Goal: Communication & Community: Answer question/provide support

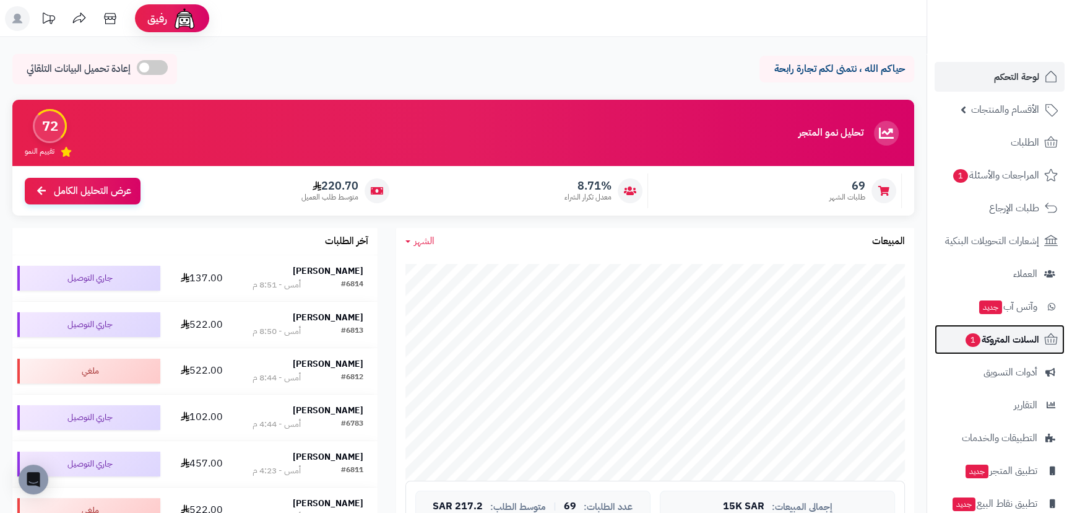
click at [1011, 332] on span "السلات المتروكة 1" at bounding box center [1001, 339] width 75 height 17
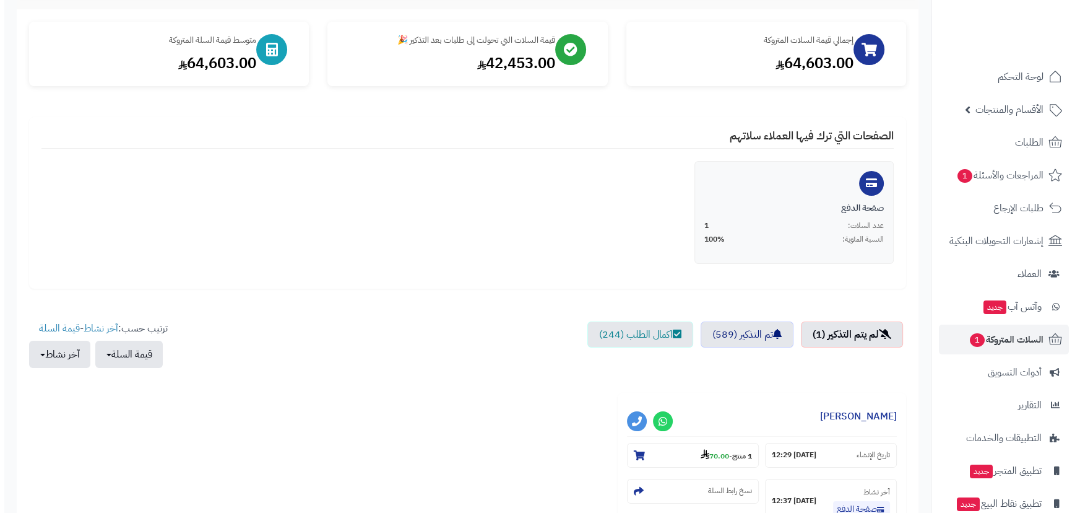
scroll to position [317, 0]
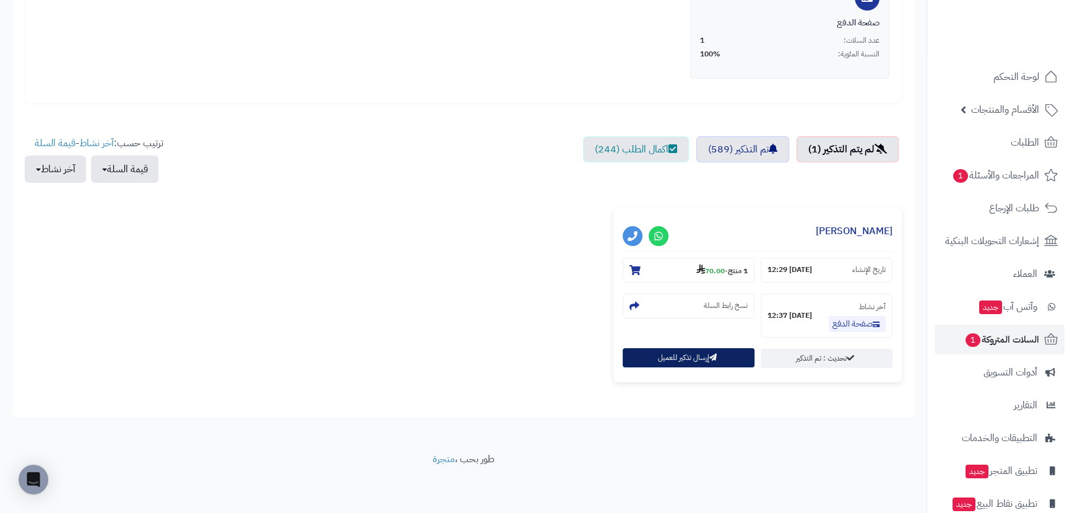
click at [667, 365] on button "إرسال تذكير للعميل" at bounding box center [689, 357] width 132 height 19
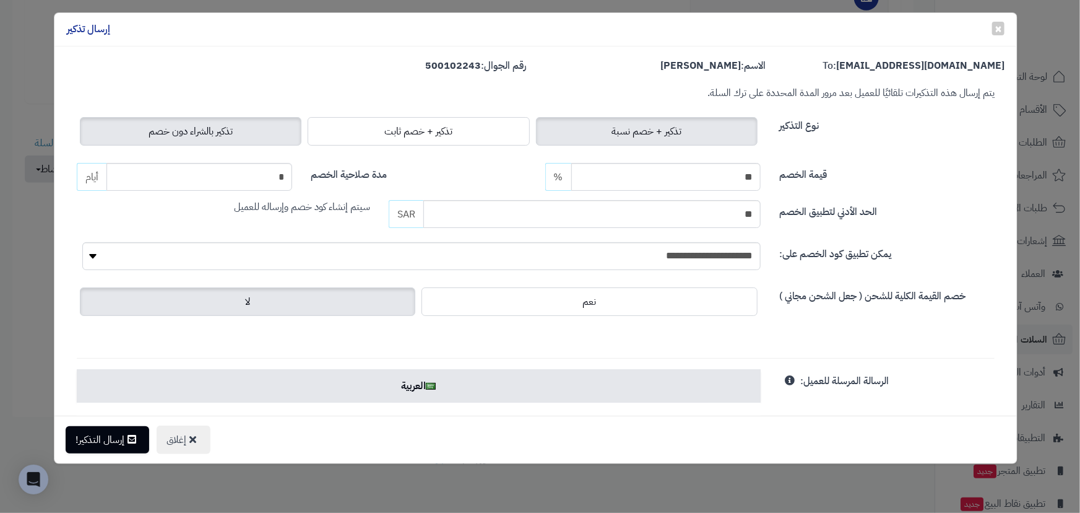
click at [199, 136] on span "تذكير بالشراء دون خصم" at bounding box center [191, 131] width 84 height 15
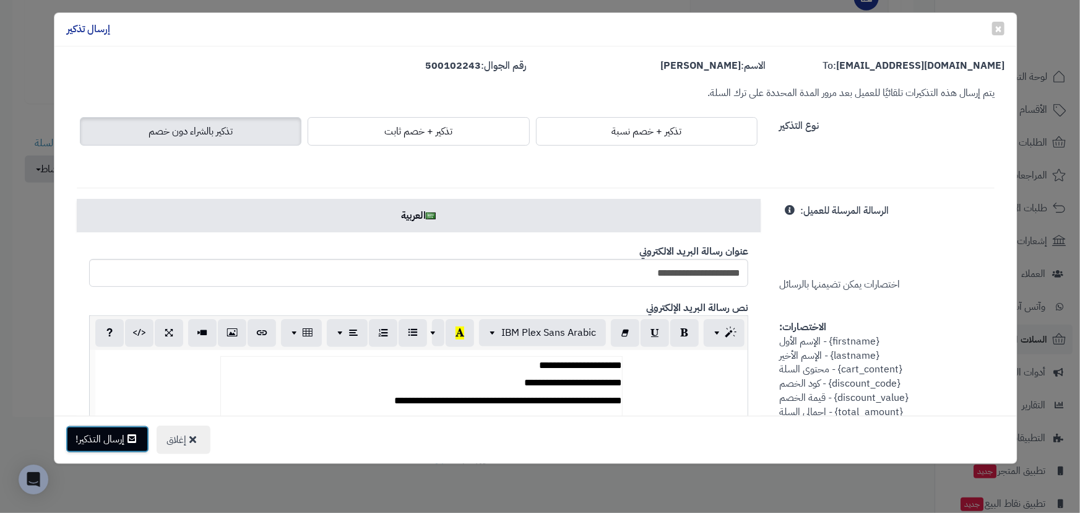
click at [120, 435] on button "إرسال التذكير!" at bounding box center [108, 438] width 84 height 27
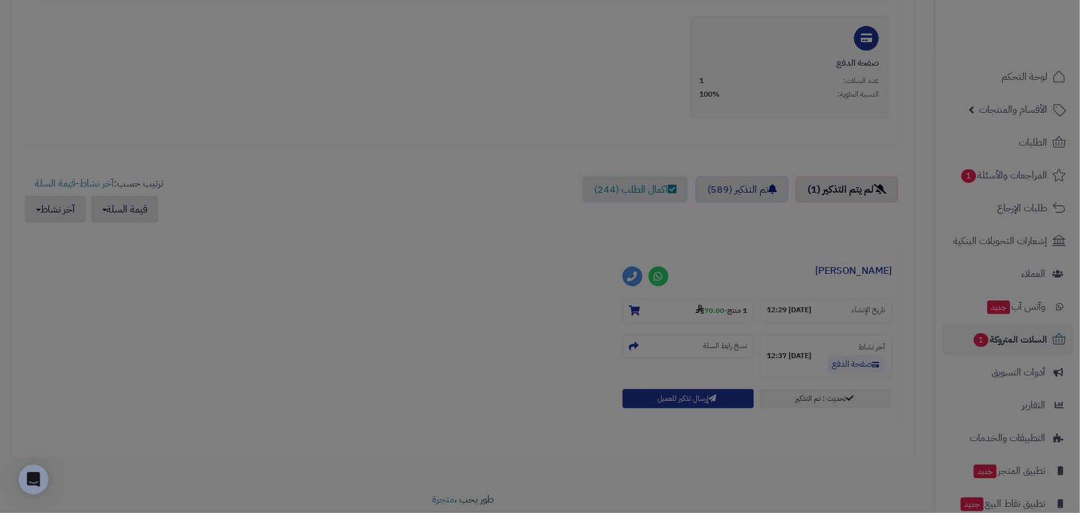
scroll to position [357, 0]
